Goal: Register for event/course

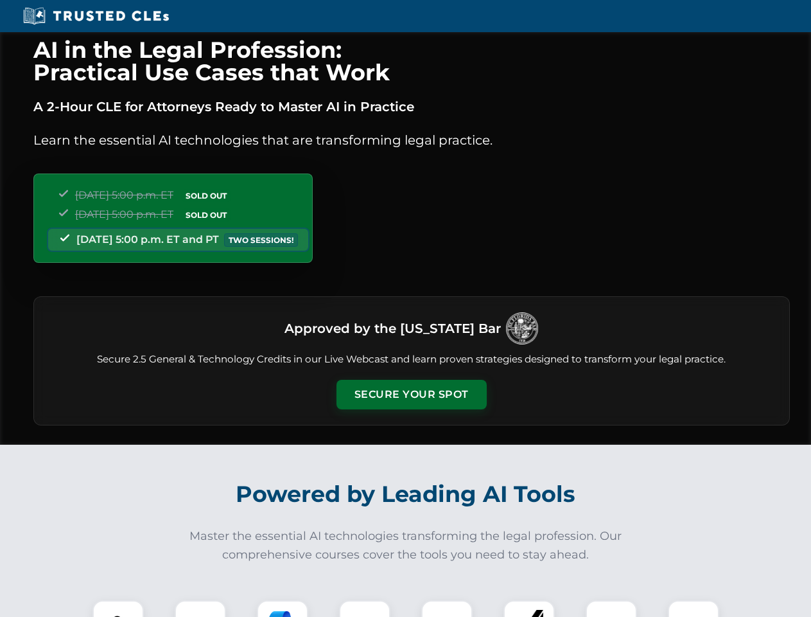
click at [411, 394] on button "Secure Your Spot" at bounding box center [412, 395] width 150 height 30
click at [118, 608] on img at bounding box center [118, 625] width 37 height 37
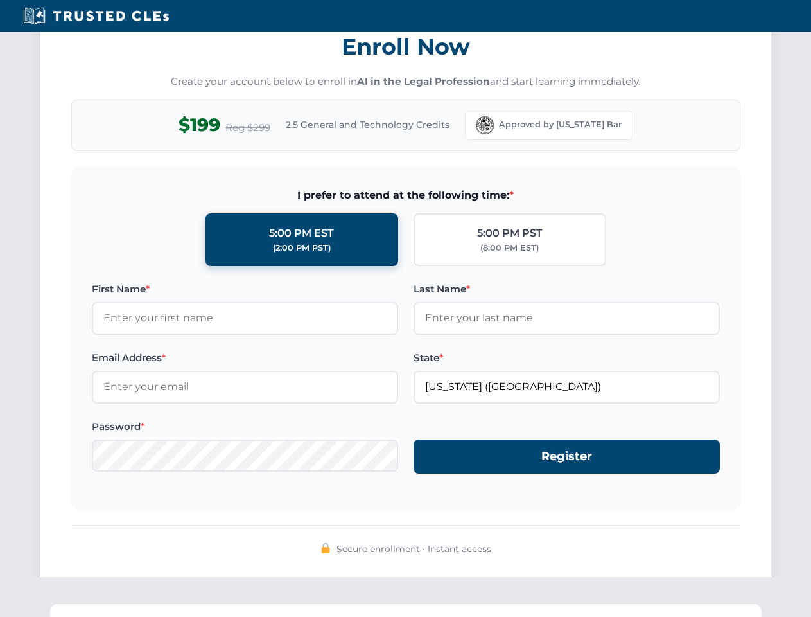
scroll to position [1261, 0]
